Goal: Task Accomplishment & Management: Complete application form

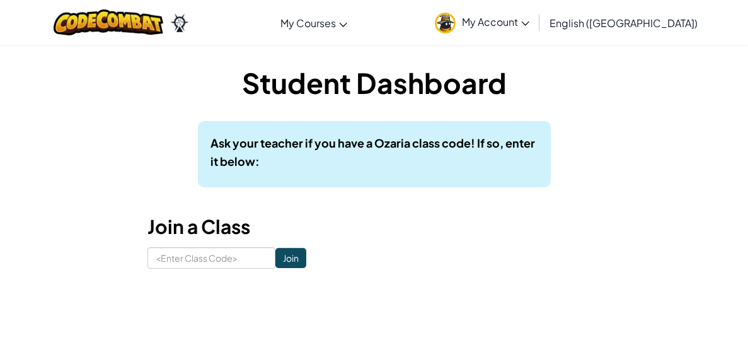
click at [579, 112] on div "Student Dashboard Ask your teacher if you have a Ozaria class code! If so, ente…" at bounding box center [375, 166] width 454 height 206
click at [211, 262] on input at bounding box center [212, 257] width 128 height 21
